Goal: Task Accomplishment & Management: Manage account settings

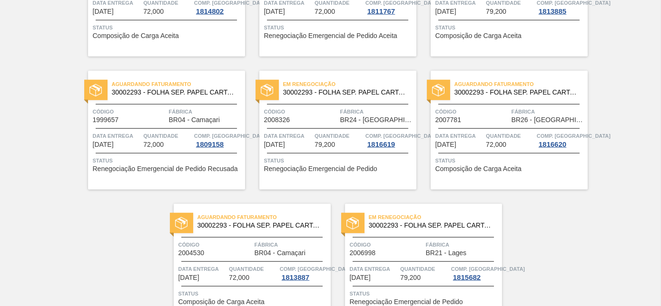
scroll to position [2063, 0]
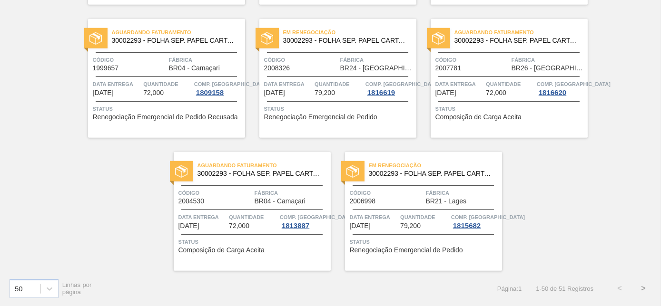
click at [638, 288] on button ">" at bounding box center [643, 289] width 24 height 24
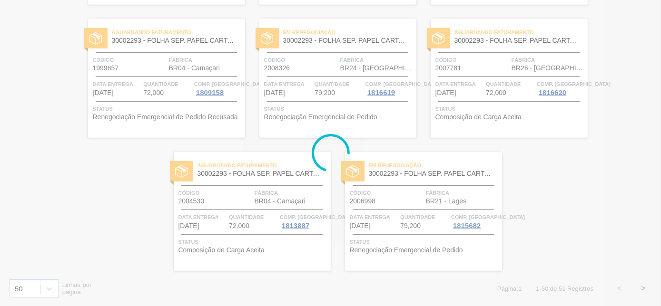
scroll to position [0, 0]
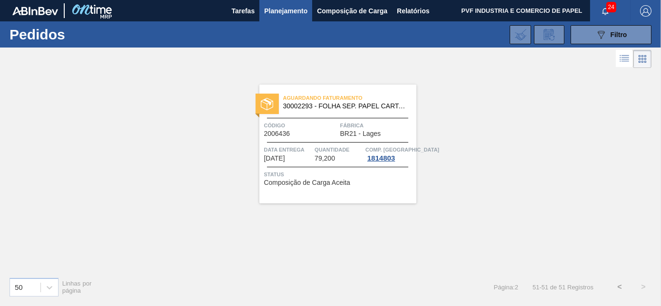
click at [618, 285] on button "<" at bounding box center [619, 287] width 24 height 24
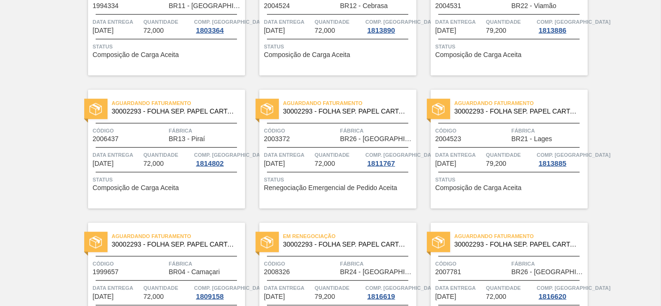
scroll to position [2063, 0]
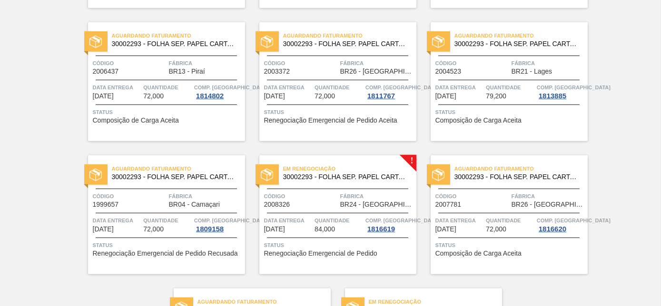
scroll to position [2032, 0]
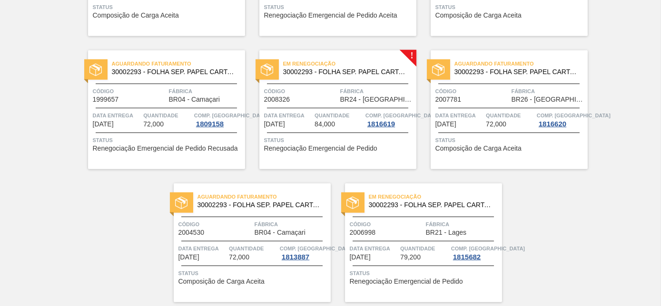
click at [317, 87] on span "Código" at bounding box center [301, 92] width 74 height 10
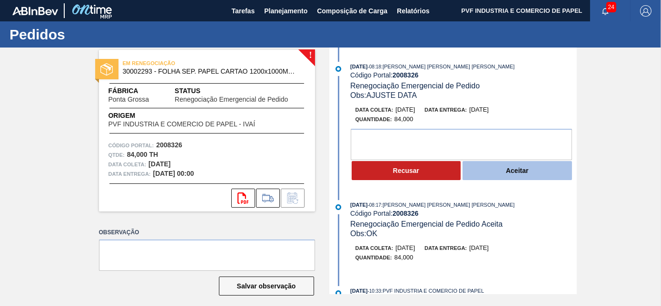
click at [489, 172] on button "Aceitar" at bounding box center [516, 170] width 109 height 19
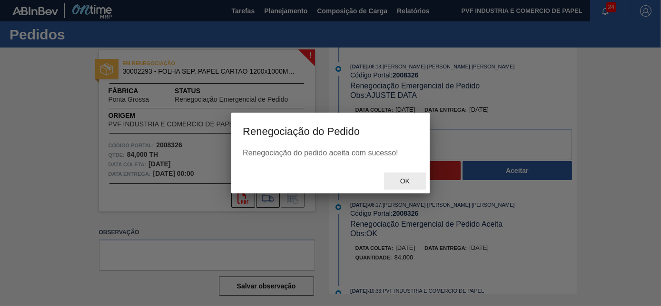
click at [419, 179] on div "Ok" at bounding box center [405, 182] width 42 height 18
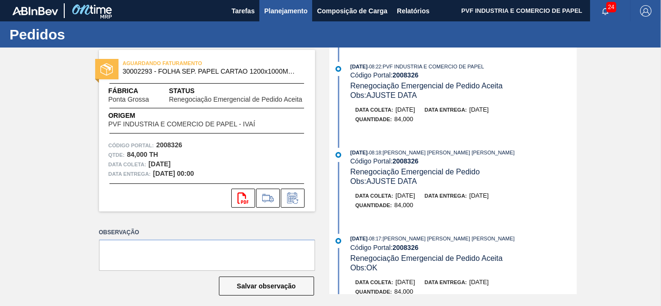
click at [285, 12] on span "Planejamento" at bounding box center [285, 10] width 43 height 11
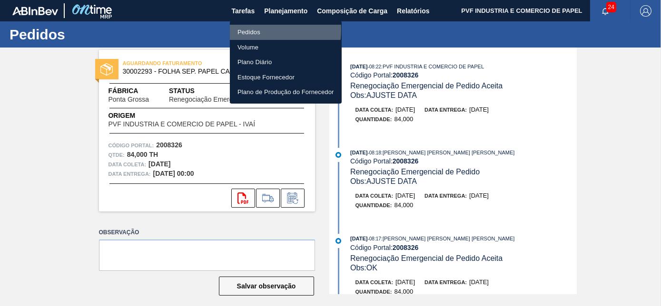
click at [257, 30] on li "Pedidos" at bounding box center [286, 32] width 112 height 15
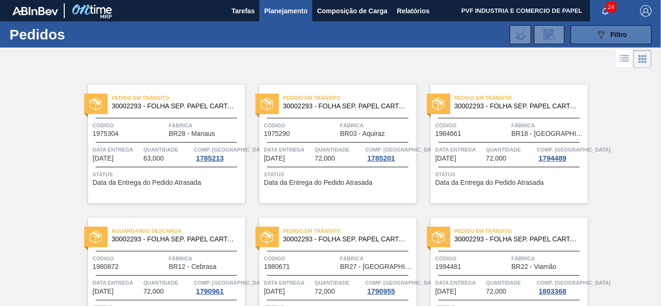
click at [629, 37] on button "089F7B8B-B2A5-4AFE-B5C0-19BA573D28AC Filtro" at bounding box center [610, 34] width 81 height 19
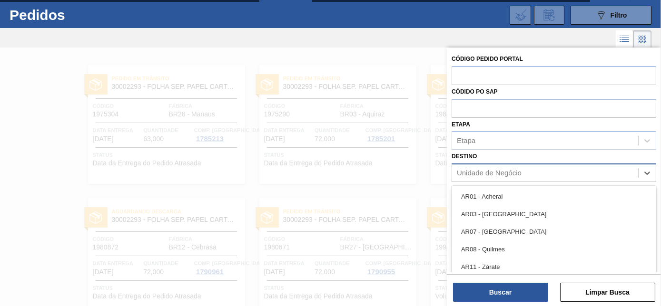
click at [515, 169] on div "Unidade de Negócio" at bounding box center [489, 173] width 65 height 8
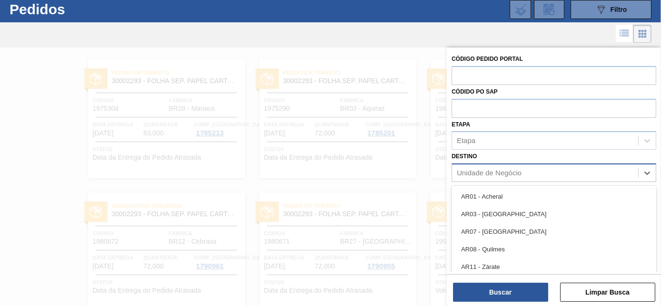
scroll to position [25, 0]
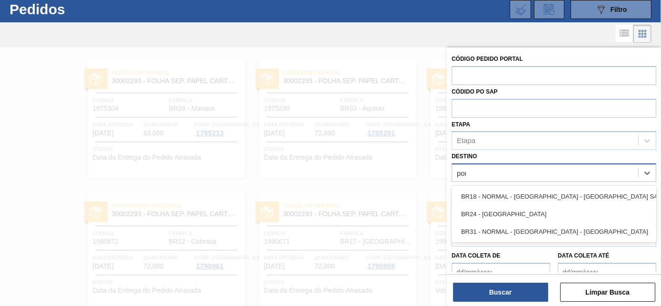
type input "pont"
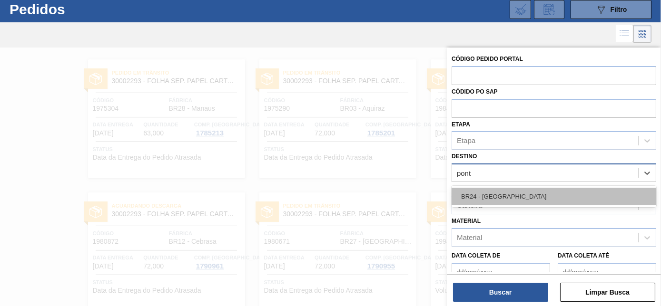
click at [522, 193] on div "BR24 - Ponta Grossa" at bounding box center [553, 197] width 205 height 18
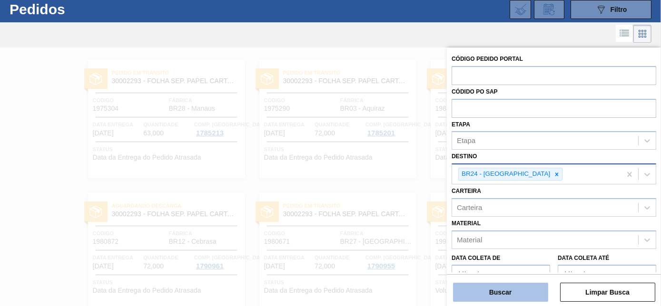
click at [507, 292] on button "Buscar" at bounding box center [500, 292] width 95 height 19
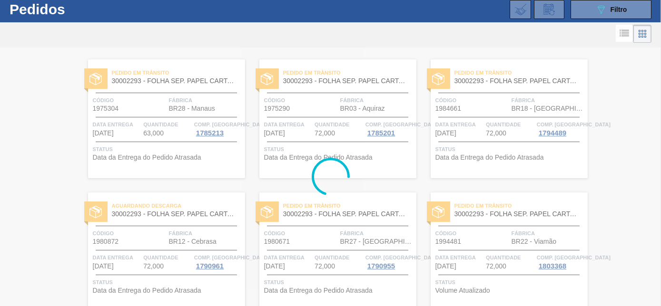
scroll to position [0, 0]
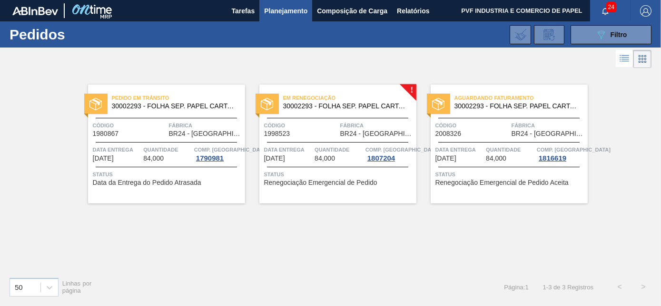
click at [325, 116] on div "Em renegociação 30002293 - FOLHA SEP. PAPEL CARTAO 1200x1000M 350g Código 19985…" at bounding box center [337, 144] width 157 height 119
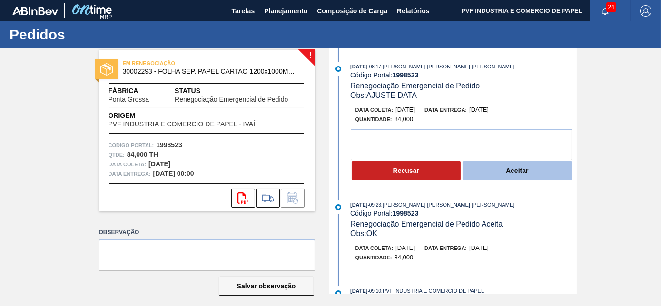
click at [498, 168] on button "Aceitar" at bounding box center [516, 170] width 109 height 19
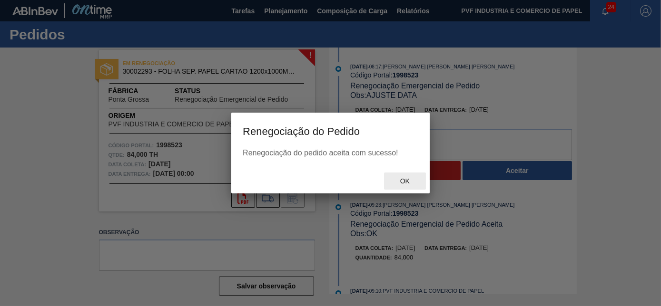
click at [422, 181] on div "Ok" at bounding box center [405, 182] width 42 height 18
